Goal: Information Seeking & Learning: Learn about a topic

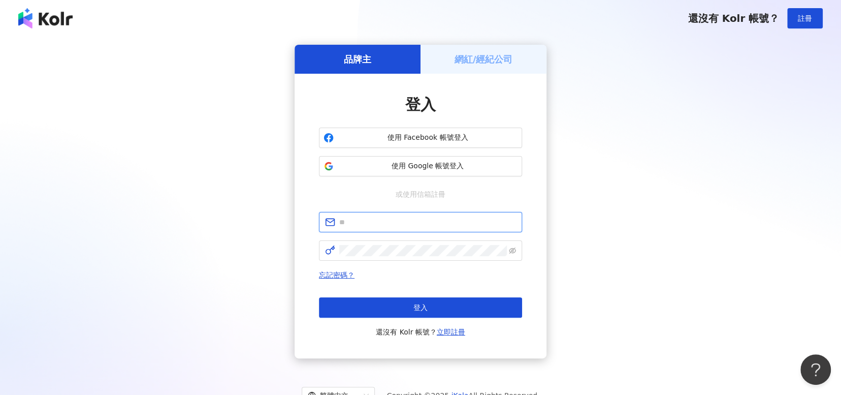
click at [416, 225] on input "text" at bounding box center [427, 221] width 177 height 11
type input "**********"
click button "登入" at bounding box center [420, 307] width 203 height 20
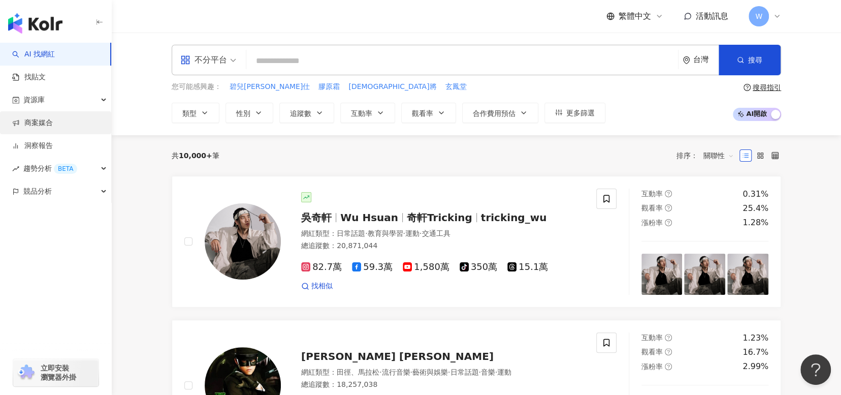
click at [42, 128] on link "商案媒合" at bounding box center [32, 123] width 41 height 10
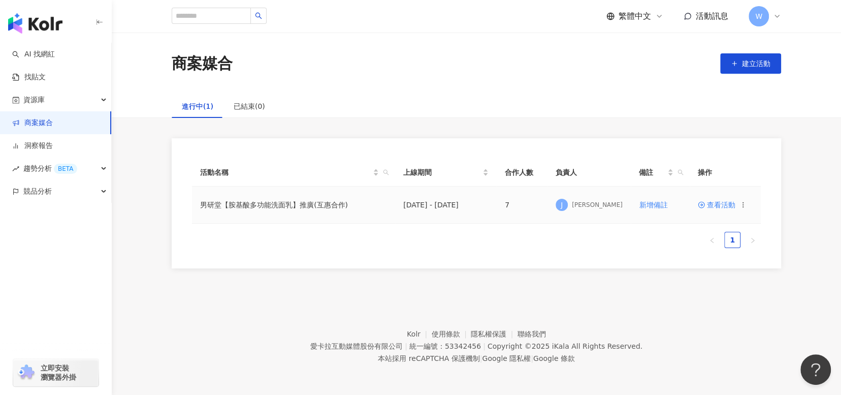
click at [715, 206] on span "查看活動" at bounding box center [717, 204] width 38 height 7
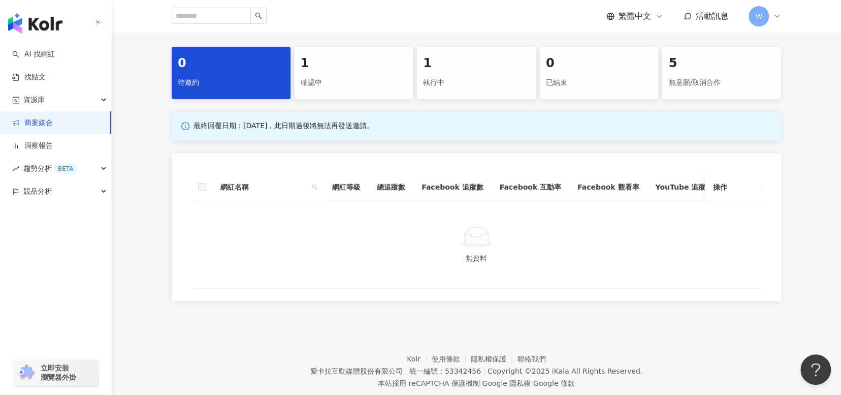
scroll to position [203, 0]
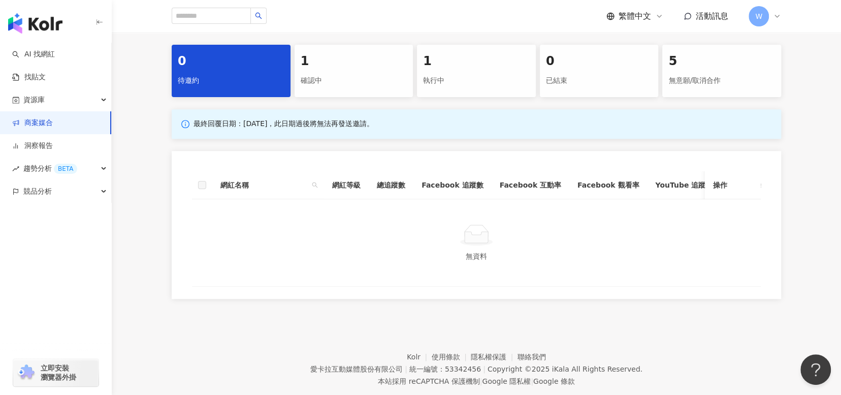
click at [376, 77] on div "確認中" at bounding box center [354, 80] width 107 height 17
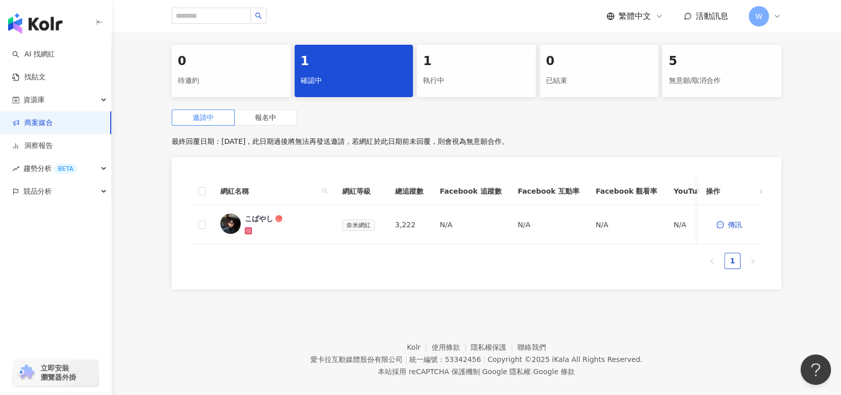
drag, startPoint x: 536, startPoint y: 111, endPoint x: 544, endPoint y: 104, distance: 11.2
click at [536, 111] on div "邀請中 報名中" at bounding box center [476, 117] width 609 height 16
click at [46, 80] on link "找貼文" at bounding box center [29, 77] width 34 height 10
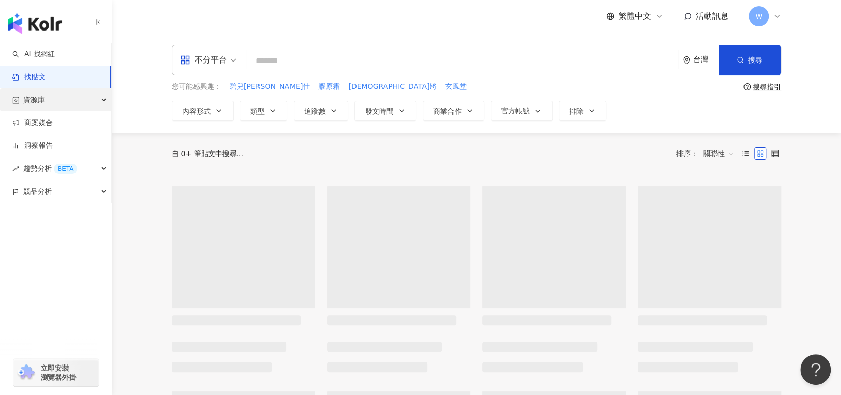
click at [83, 102] on div "資源庫" at bounding box center [55, 99] width 111 height 23
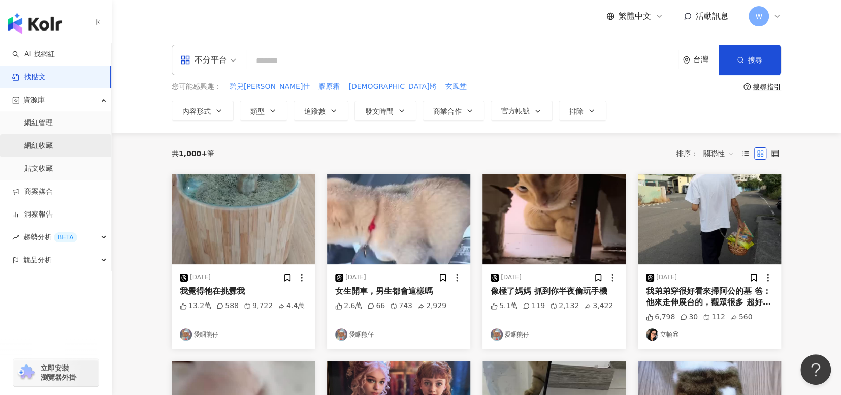
click at [53, 149] on link "網紅收藏" at bounding box center [38, 146] width 28 height 10
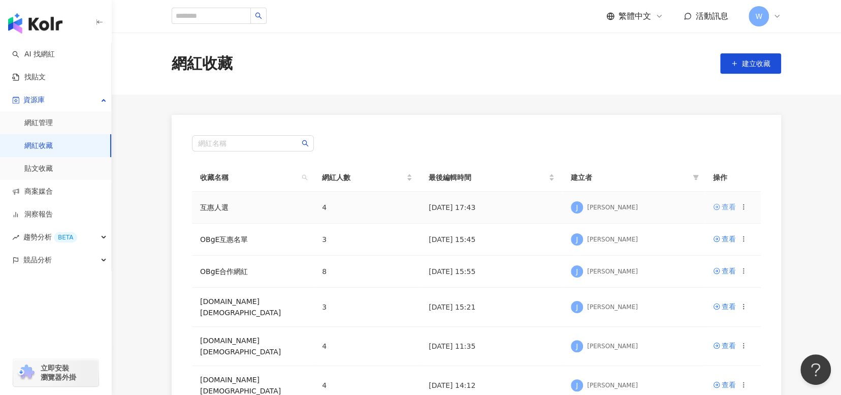
click at [728, 206] on div "查看" at bounding box center [728, 206] width 14 height 11
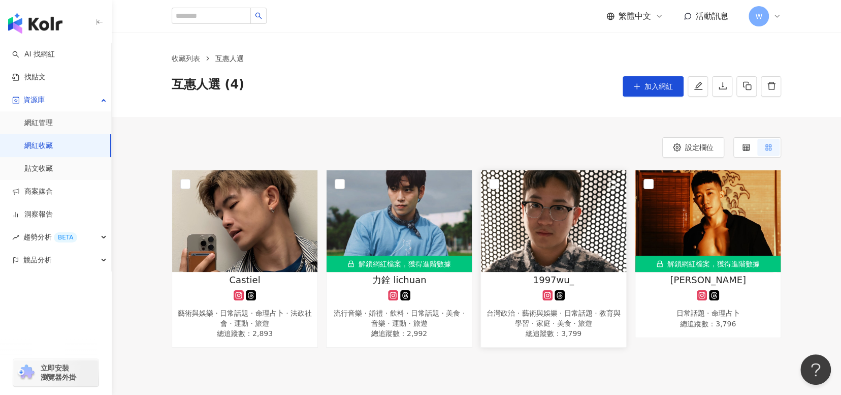
click at [582, 232] on img at bounding box center [553, 221] width 145 height 102
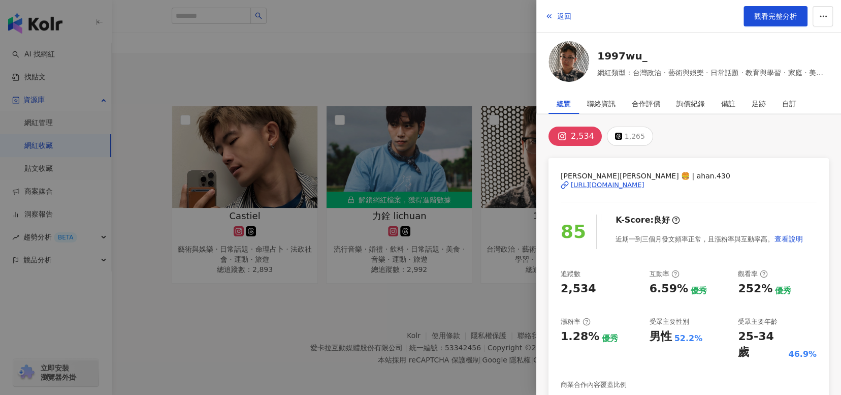
click at [644, 185] on div "[URL][DOMAIN_NAME]" at bounding box center [608, 184] width 74 height 9
click at [373, 306] on div at bounding box center [420, 197] width 841 height 395
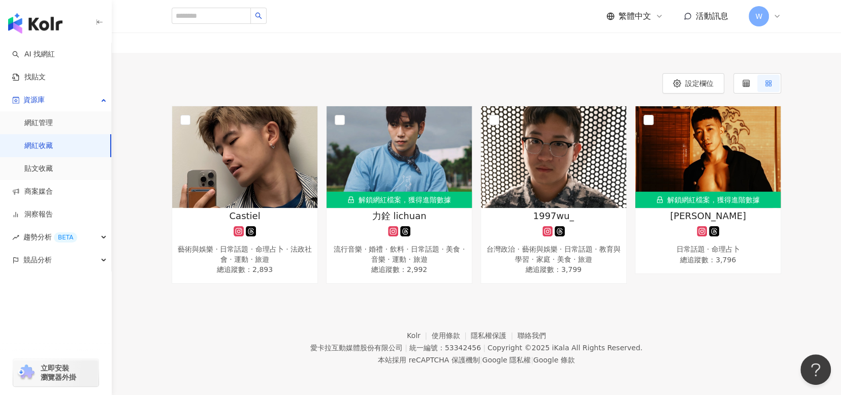
drag, startPoint x: 542, startPoint y: 40, endPoint x: 569, endPoint y: 6, distance: 43.1
click at [542, 40] on div "收藏列表 互惠人選 互惠人選 (4) 加入網紅" at bounding box center [476, 11] width 729 height 84
click at [417, 215] on span "力銓 lichuan" at bounding box center [399, 215] width 54 height 13
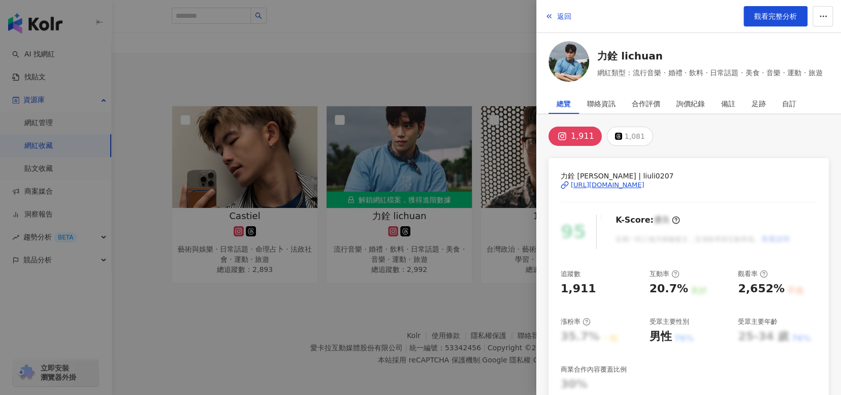
click at [644, 185] on div "[URL][DOMAIN_NAME]" at bounding box center [608, 184] width 74 height 9
click at [425, 312] on div at bounding box center [420, 197] width 841 height 395
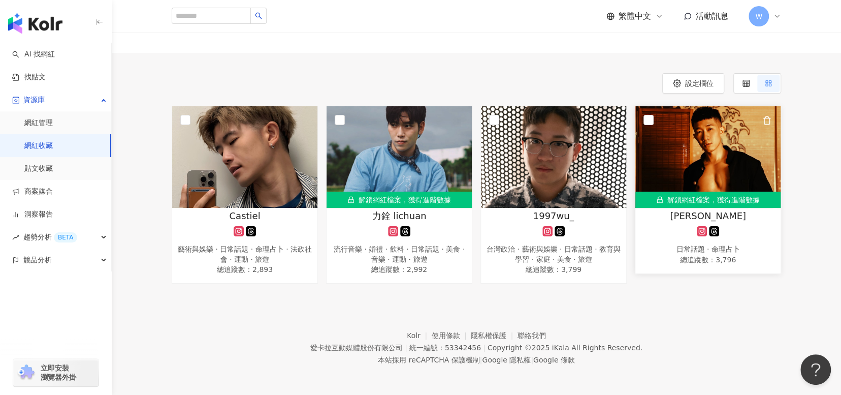
click at [728, 219] on div "[PERSON_NAME]" at bounding box center [707, 215] width 135 height 13
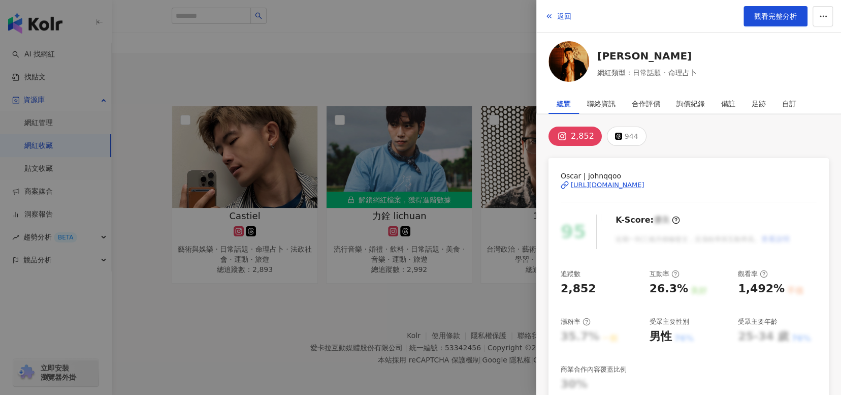
click at [643, 186] on div "[URL][DOMAIN_NAME]" at bounding box center [608, 184] width 74 height 9
click at [324, 343] on div at bounding box center [420, 197] width 841 height 395
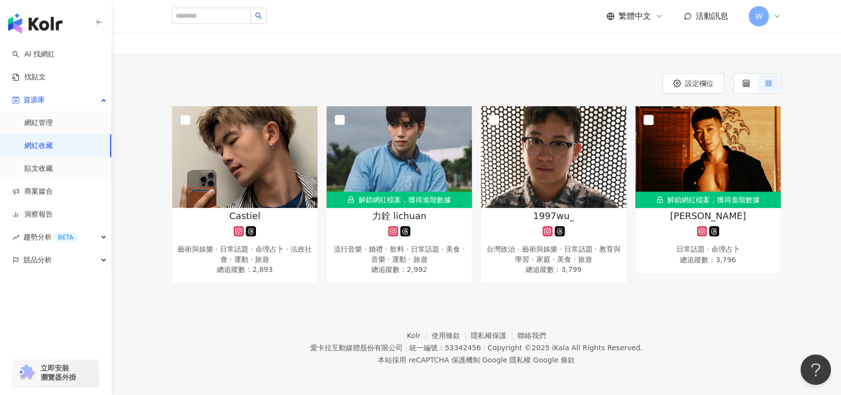
click at [577, 45] on div "收藏列表 互惠人選 互惠人選 (4) 加入網紅" at bounding box center [476, 11] width 729 height 84
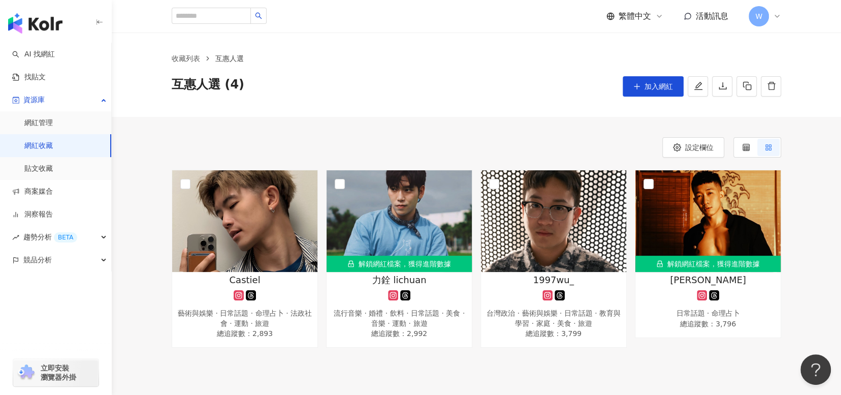
click at [501, 121] on div "設定欄位 Castiel 藝術與娛樂 · 日常話題 · 命理占卜 · 法政社會 · 運動 · 旅遊 總追蹤數 ： 2,893 解鎖網紅檔案，獲得進階數據 力銓…" at bounding box center [476, 232] width 729 height 231
click at [41, 82] on link "找貼文" at bounding box center [29, 77] width 34 height 10
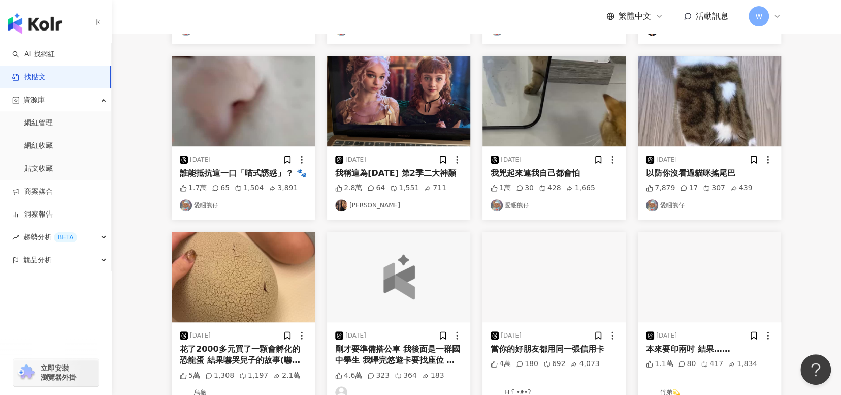
scroll to position [167, 0]
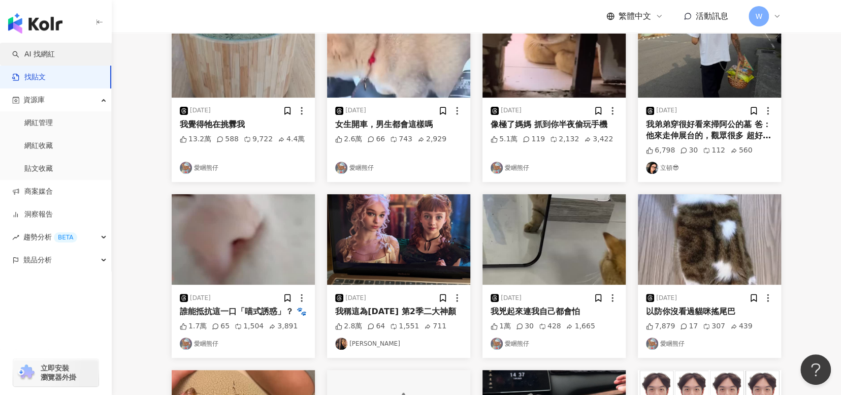
click at [55, 49] on link "AI 找網紅" at bounding box center [33, 54] width 43 height 10
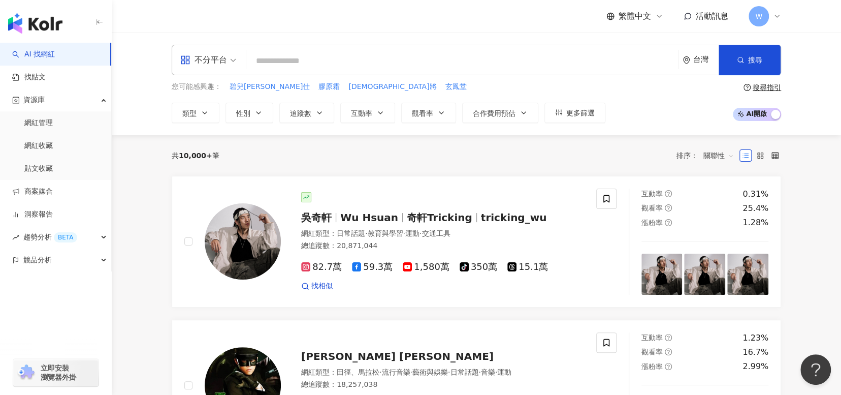
scroll to position [250, 0]
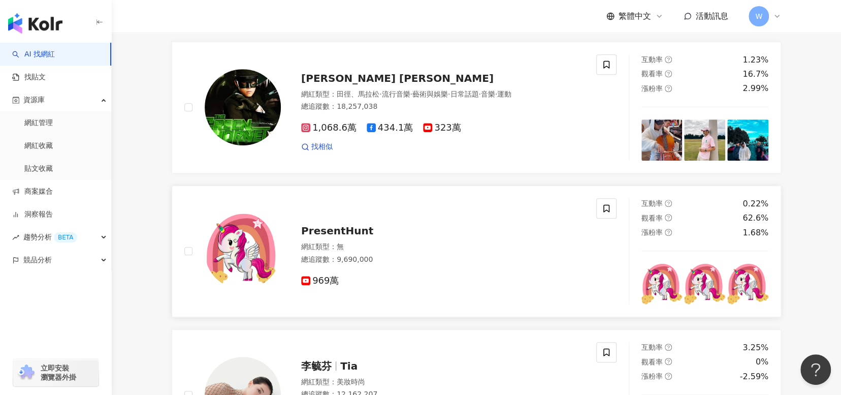
click at [347, 237] on span "PresentHunt" at bounding box center [337, 230] width 72 height 12
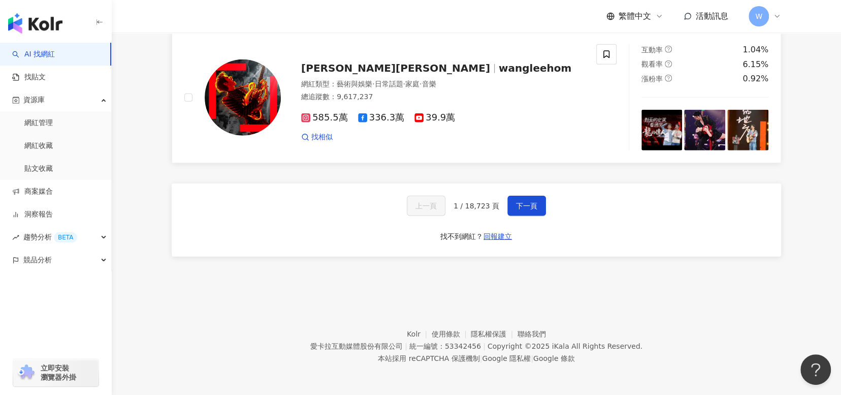
scroll to position [1567, 0]
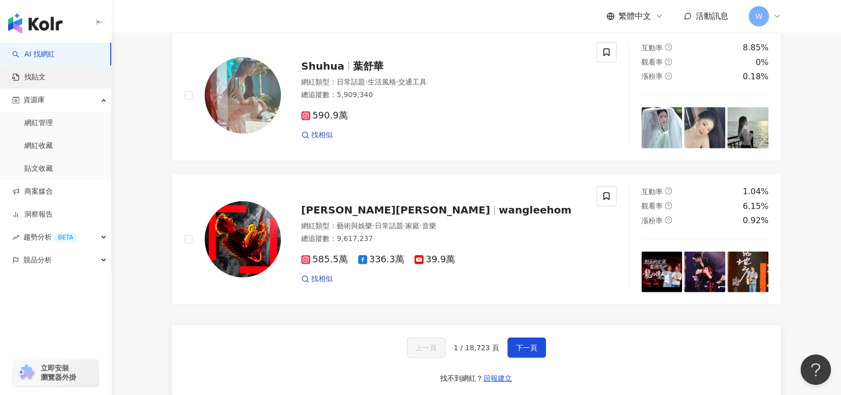
click at [46, 72] on link "找貼文" at bounding box center [29, 77] width 34 height 10
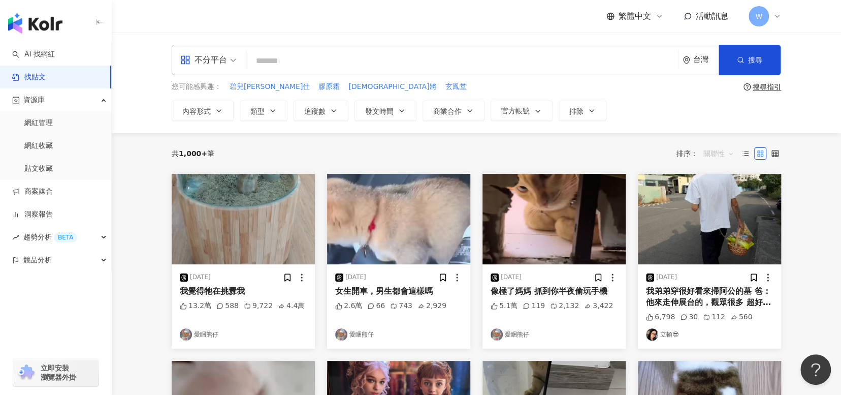
click at [721, 158] on span "關聯性" at bounding box center [718, 153] width 30 height 16
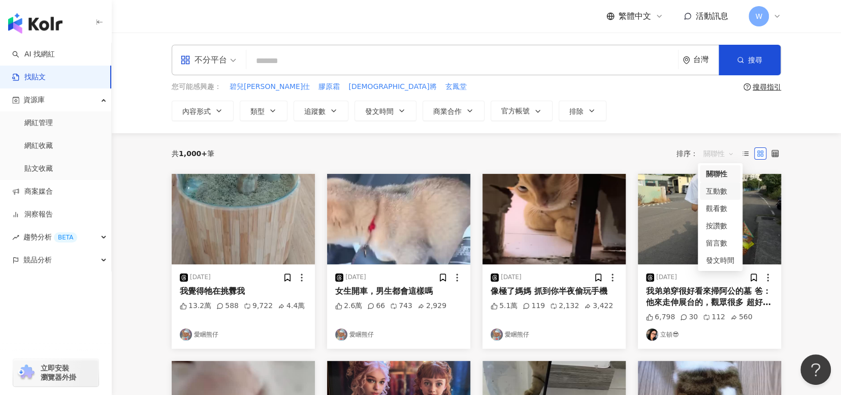
click at [726, 195] on div "互動數" at bounding box center [720, 190] width 28 height 11
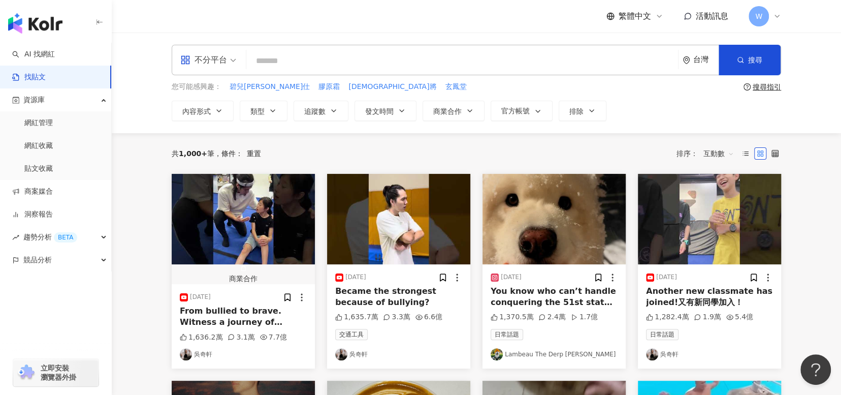
click at [219, 63] on div "不分平台" at bounding box center [203, 60] width 47 height 16
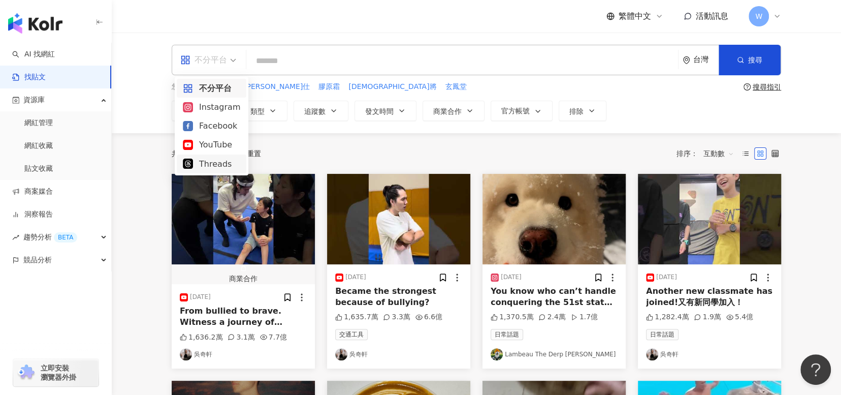
click at [220, 164] on div "Threads" at bounding box center [211, 163] width 57 height 13
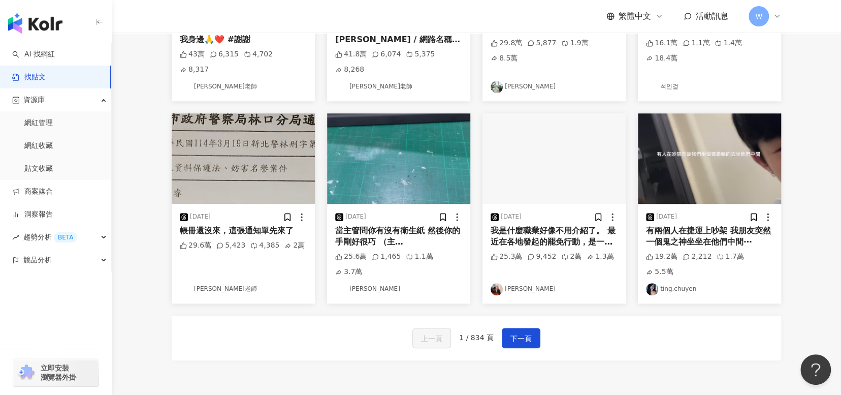
scroll to position [457, 0]
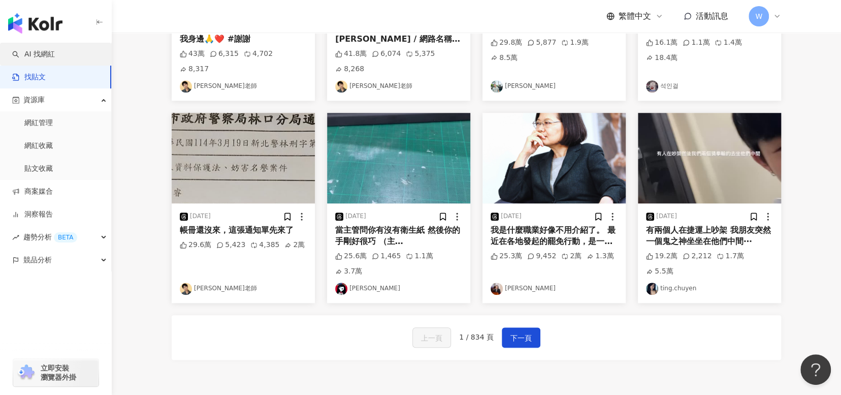
click at [55, 49] on link "AI 找網紅" at bounding box center [33, 54] width 43 height 10
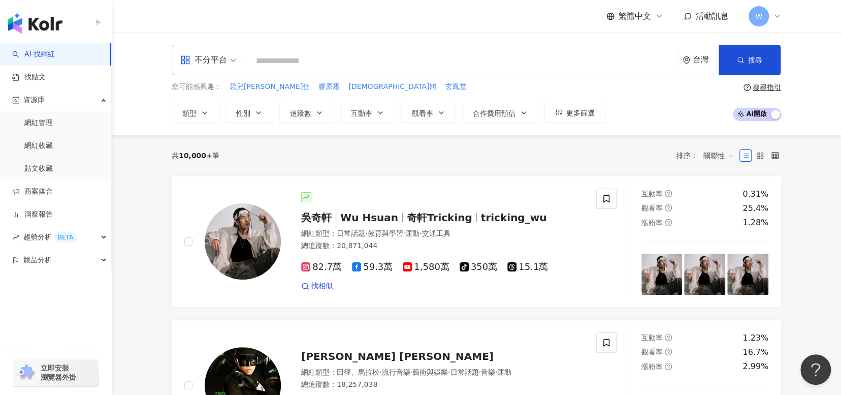
click at [565, 148] on div "共 10,000+ 筆 排序： 關聯性" at bounding box center [476, 155] width 609 height 16
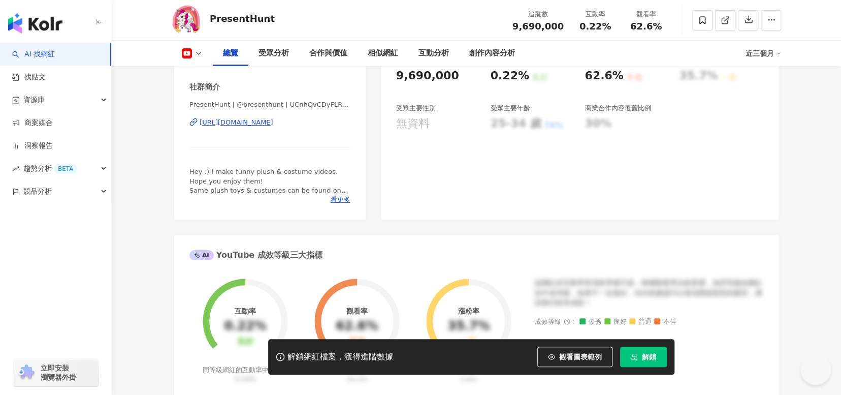
scroll to position [152, 0]
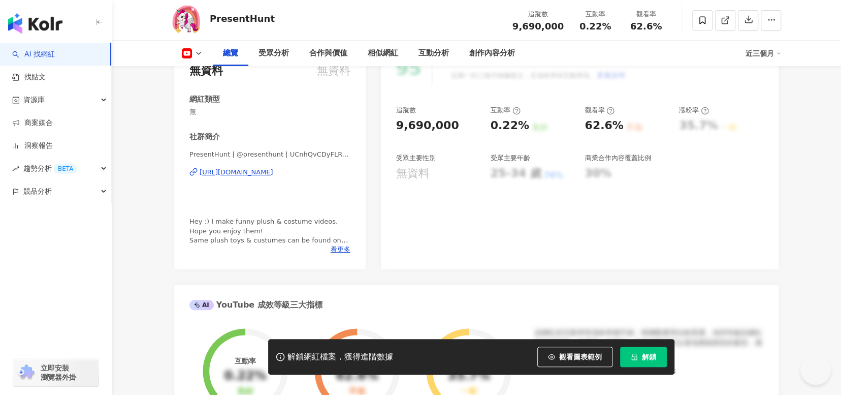
click at [273, 169] on div "https://www.youtube.com/channel/UCnhQvCDyFLRTyhHwqI2pAAA" at bounding box center [237, 172] width 74 height 9
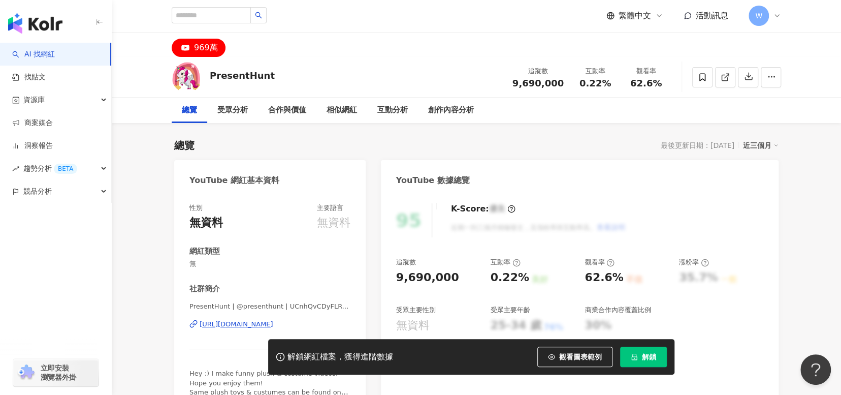
scroll to position [0, 0]
click at [245, 327] on div "https://www.youtube.com/channel/UCnhQvCDyFLRTyhHwqI2pAAA" at bounding box center [237, 324] width 74 height 9
click at [46, 81] on link "找貼文" at bounding box center [29, 77] width 34 height 10
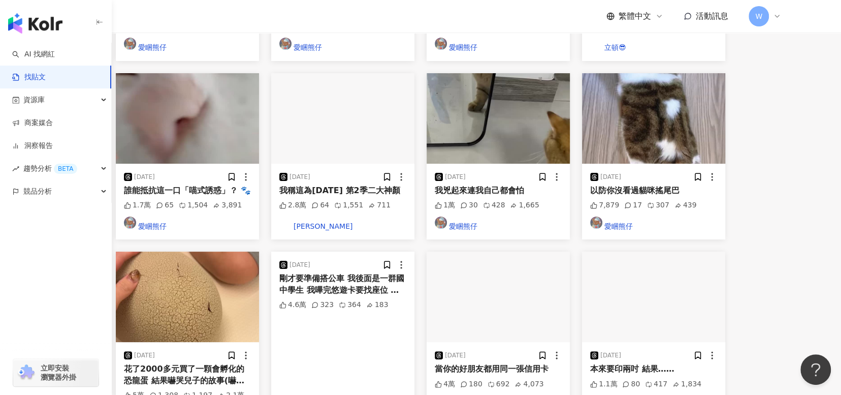
scroll to position [102, 0]
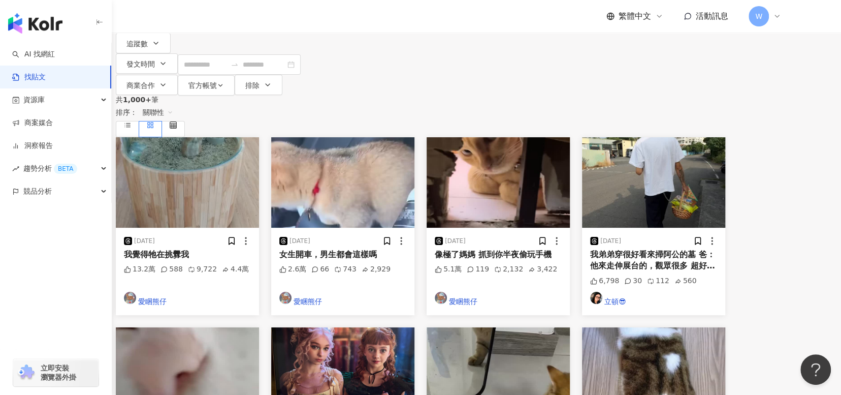
click at [587, 95] on div "共 1,000+ 筆 排序： 關聯性" at bounding box center [420, 116] width 609 height 42
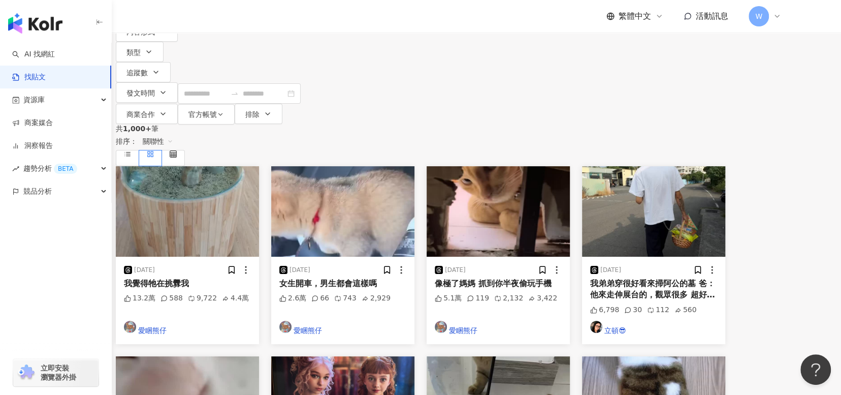
scroll to position [0, 0]
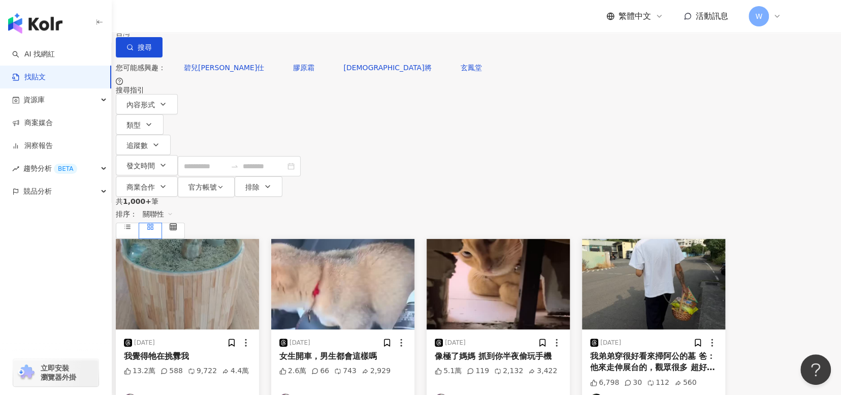
click at [274, 22] on input "search" at bounding box center [227, 11] width 92 height 22
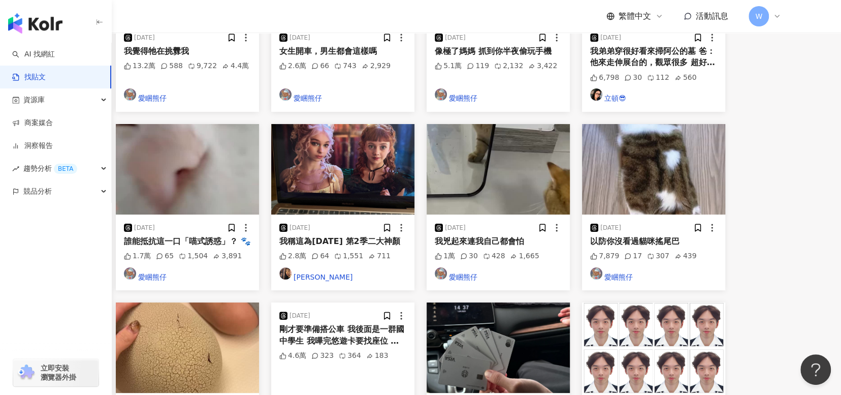
scroll to position [457, 0]
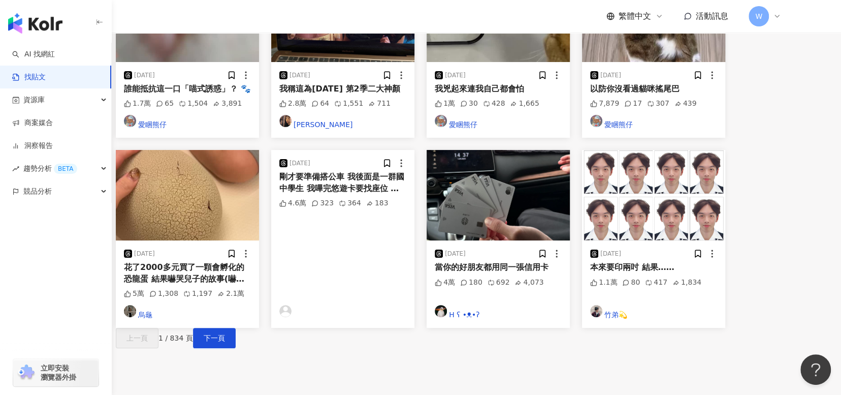
click at [248, 150] on img "button" at bounding box center [187, 195] width 143 height 90
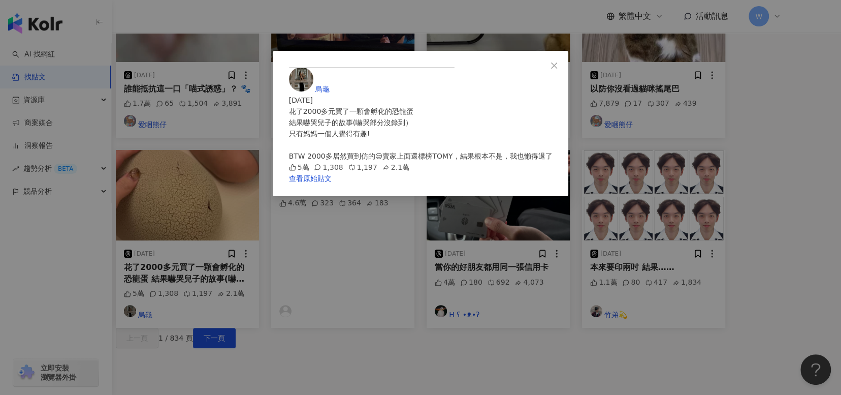
scroll to position [440, 0]
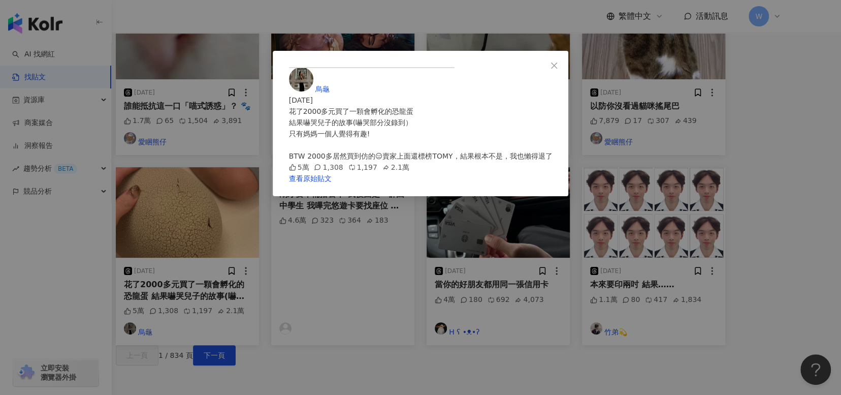
click at [762, 302] on div "烏龜 2025/9/3 花了2000多元買了一顆會孵化的恐龍蛋 結果嚇哭兒子的故事(嚇哭部分沒錄到） 只有媽媽一個人覺得有趣! BTW 2000多居然買到仿的…" at bounding box center [420, 197] width 841 height 395
